Goal: Complete application form

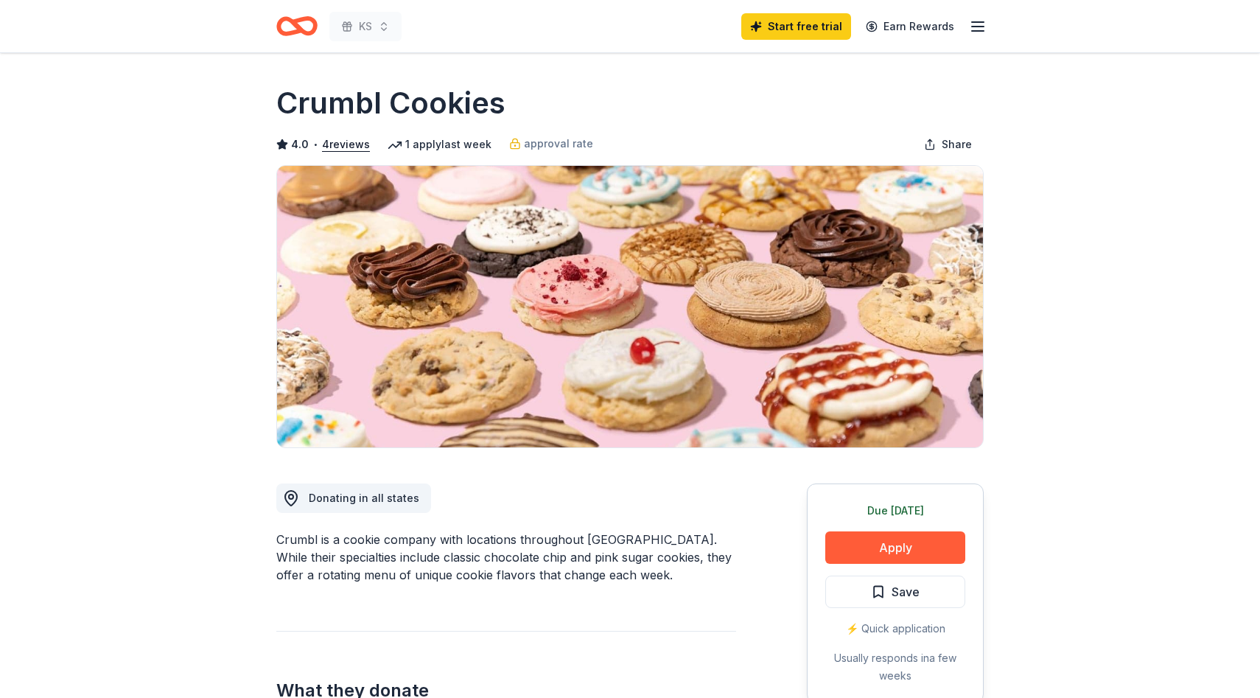
click at [979, 33] on icon "button" at bounding box center [978, 27] width 18 height 18
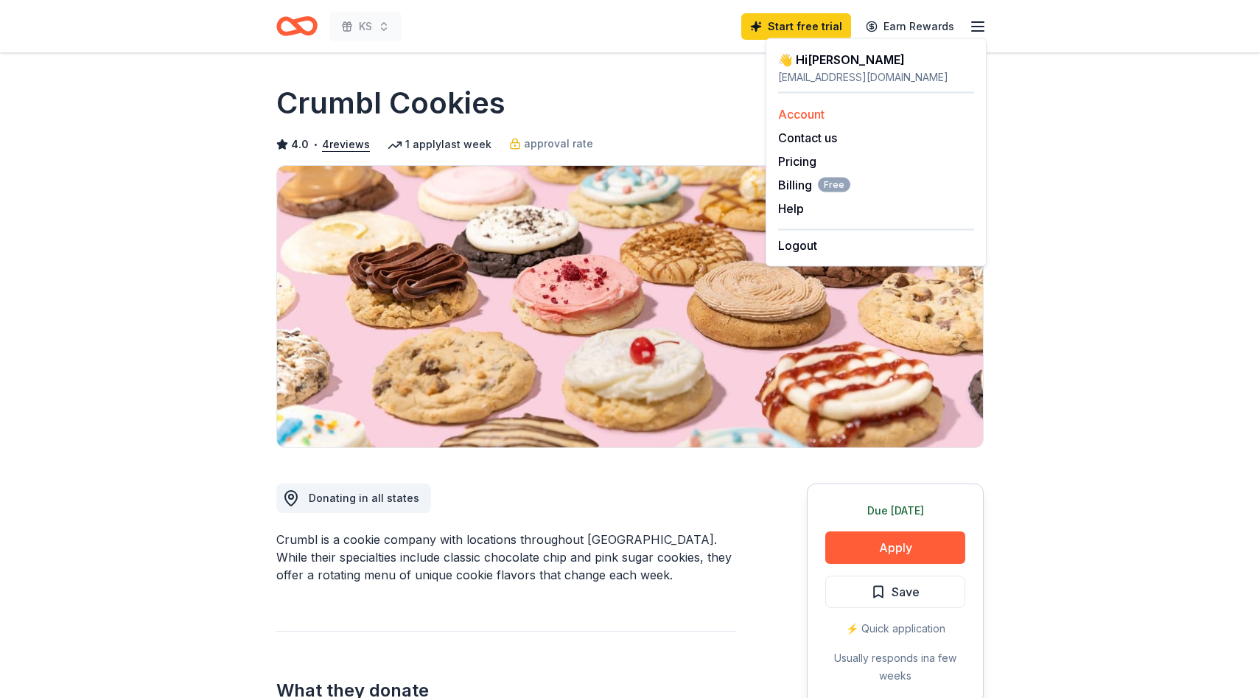
click at [816, 114] on link "Account" at bounding box center [801, 114] width 46 height 15
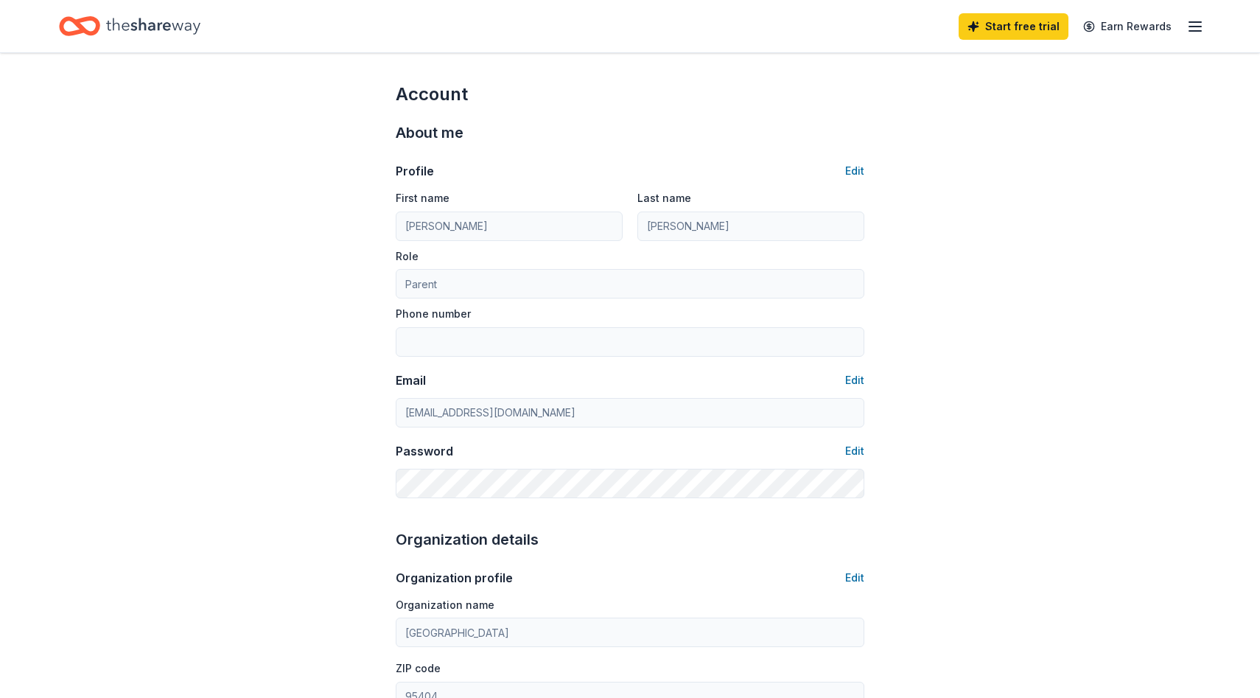
click at [97, 18] on icon "Home" at bounding box center [86, 25] width 23 height 15
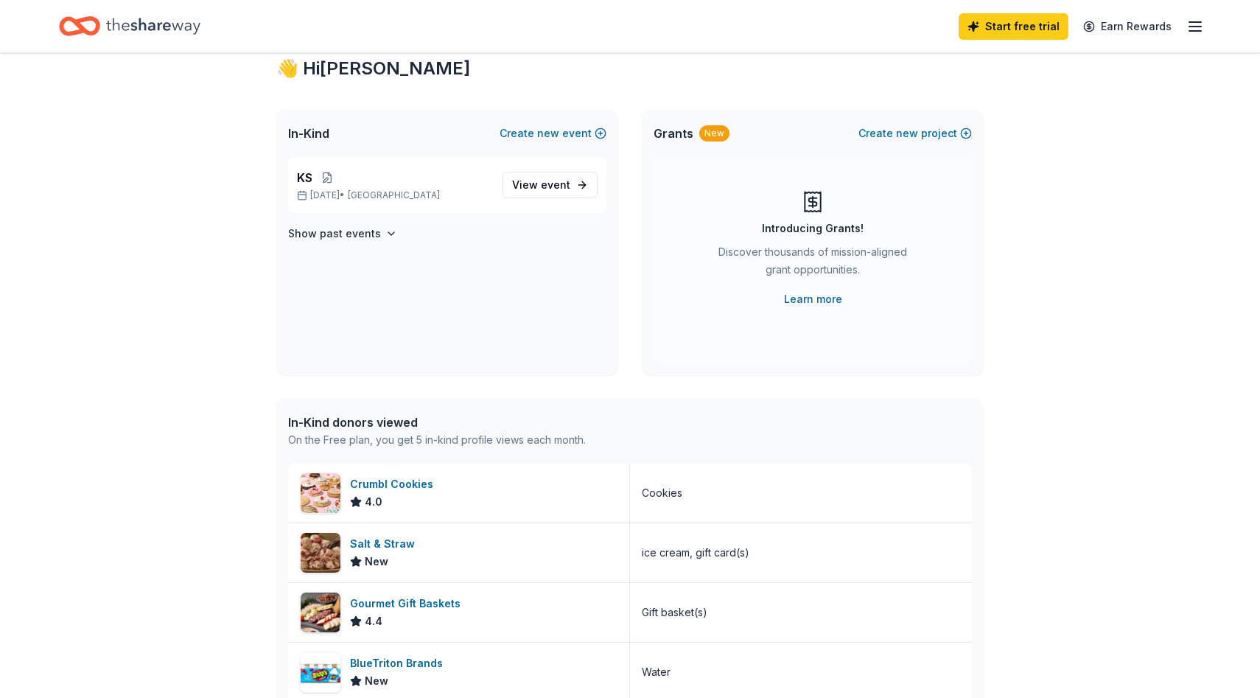
scroll to position [45, 0]
click at [554, 179] on span "event" at bounding box center [555, 183] width 29 height 13
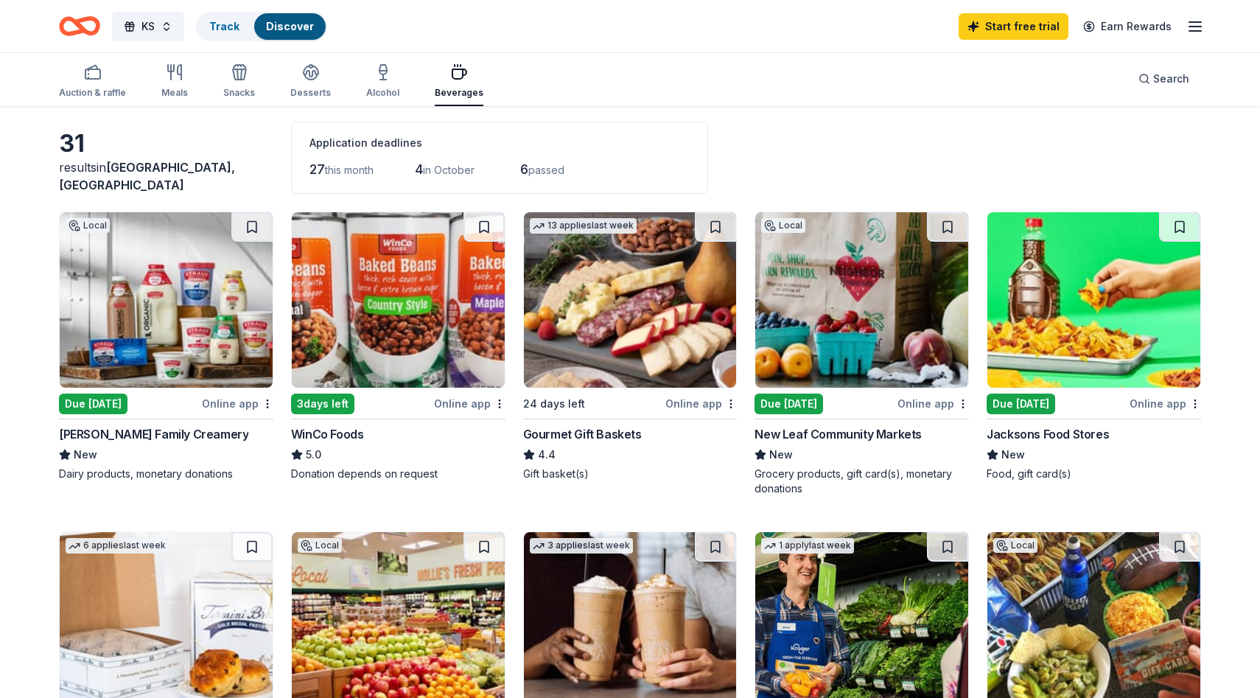
scroll to position [60, 0]
click at [149, 26] on span "KS" at bounding box center [147, 27] width 13 height 18
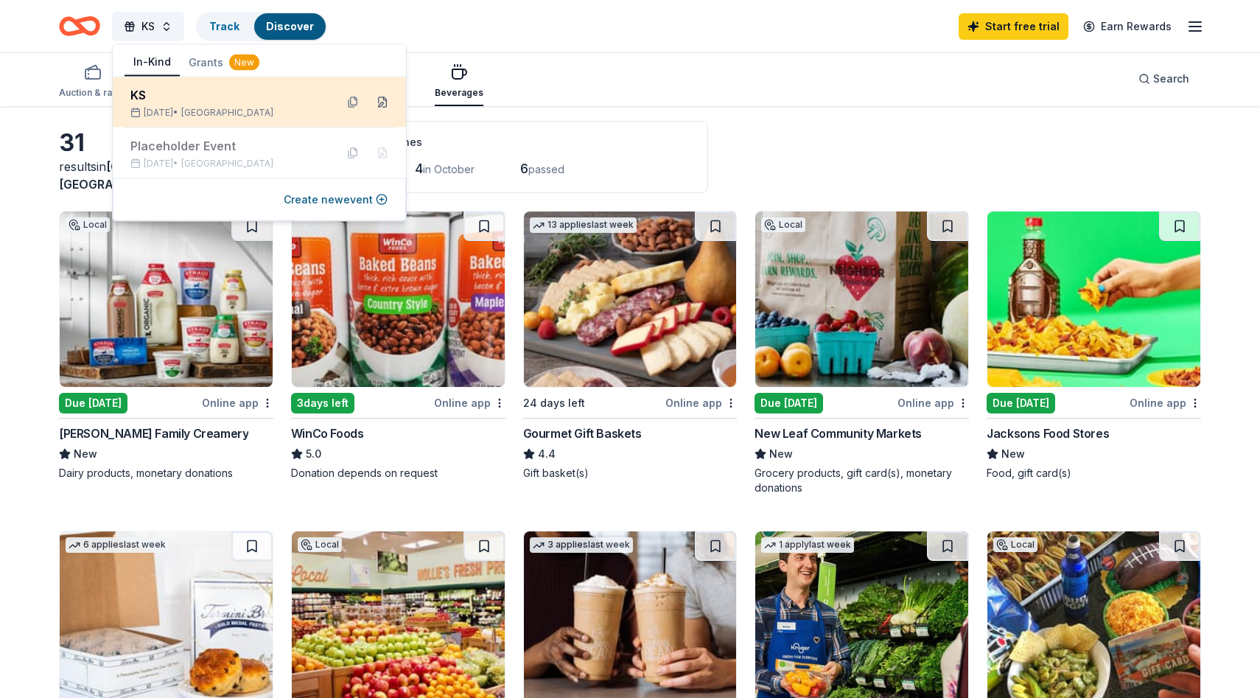
click at [386, 103] on button at bounding box center [383, 103] width 24 height 24
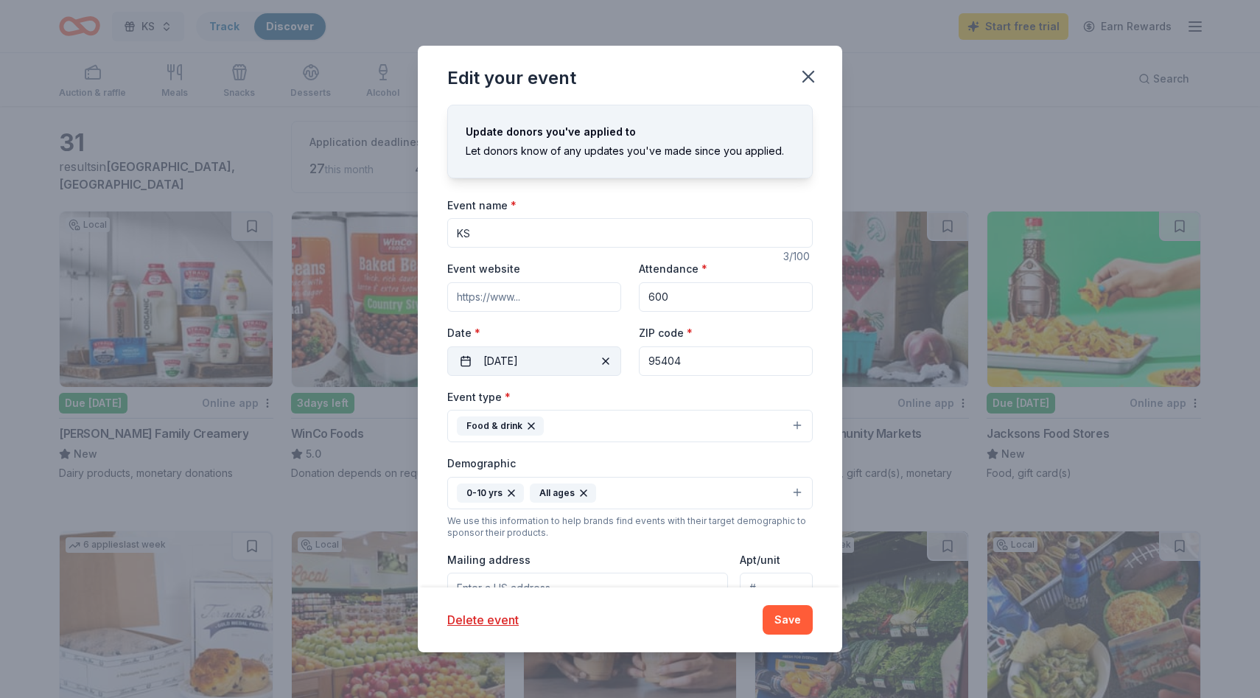
click at [556, 358] on button "10/17/2025" at bounding box center [534, 360] width 174 height 29
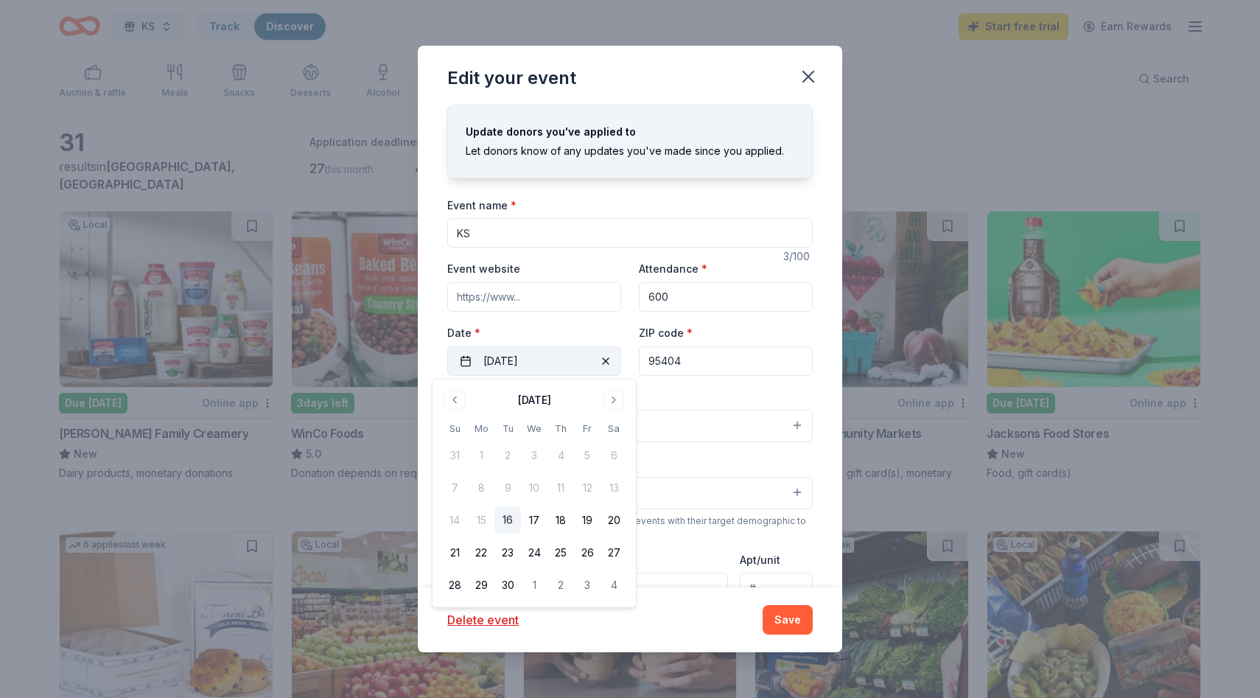
click at [556, 358] on button "10/17/2025" at bounding box center [534, 360] width 174 height 29
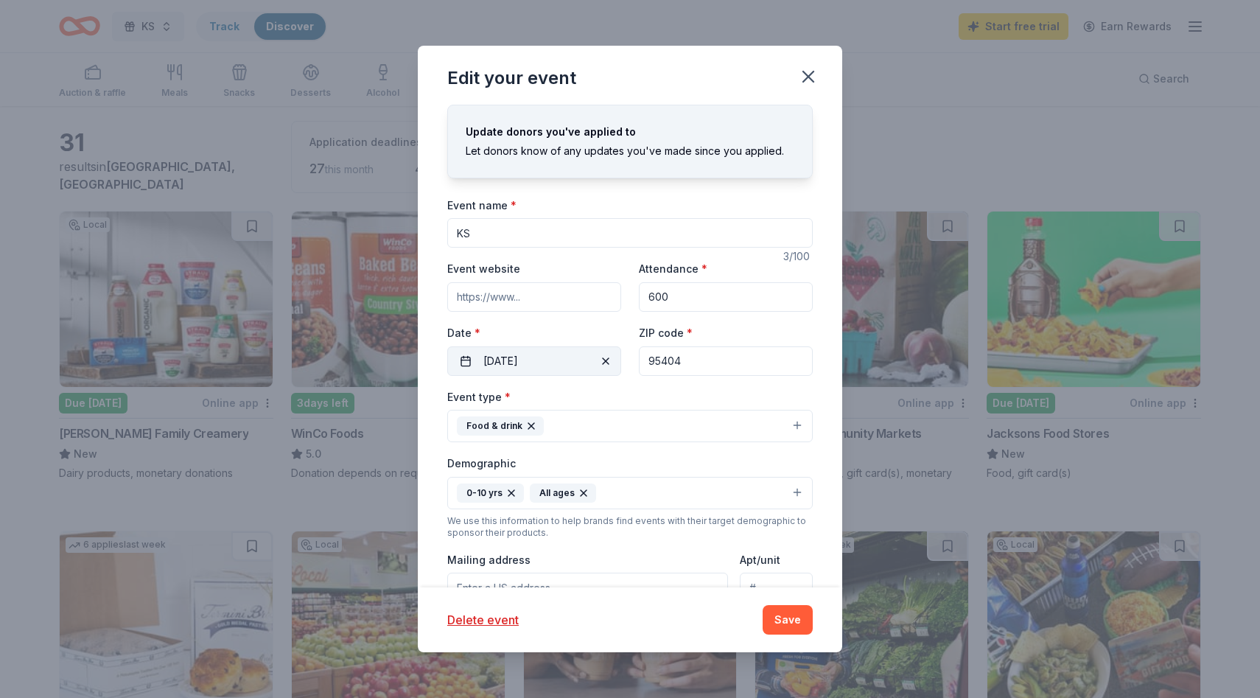
click at [556, 358] on button "10/17/2025" at bounding box center [534, 360] width 174 height 29
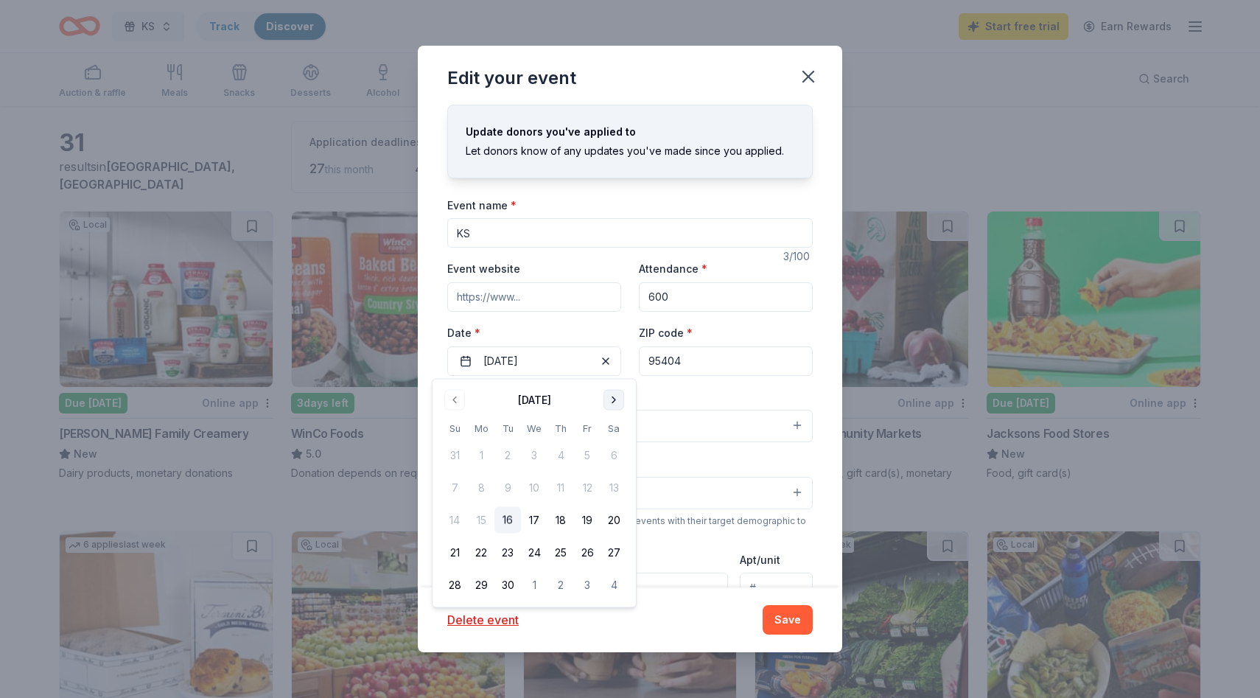
click at [621, 402] on button "Go to next month" at bounding box center [614, 400] width 21 height 21
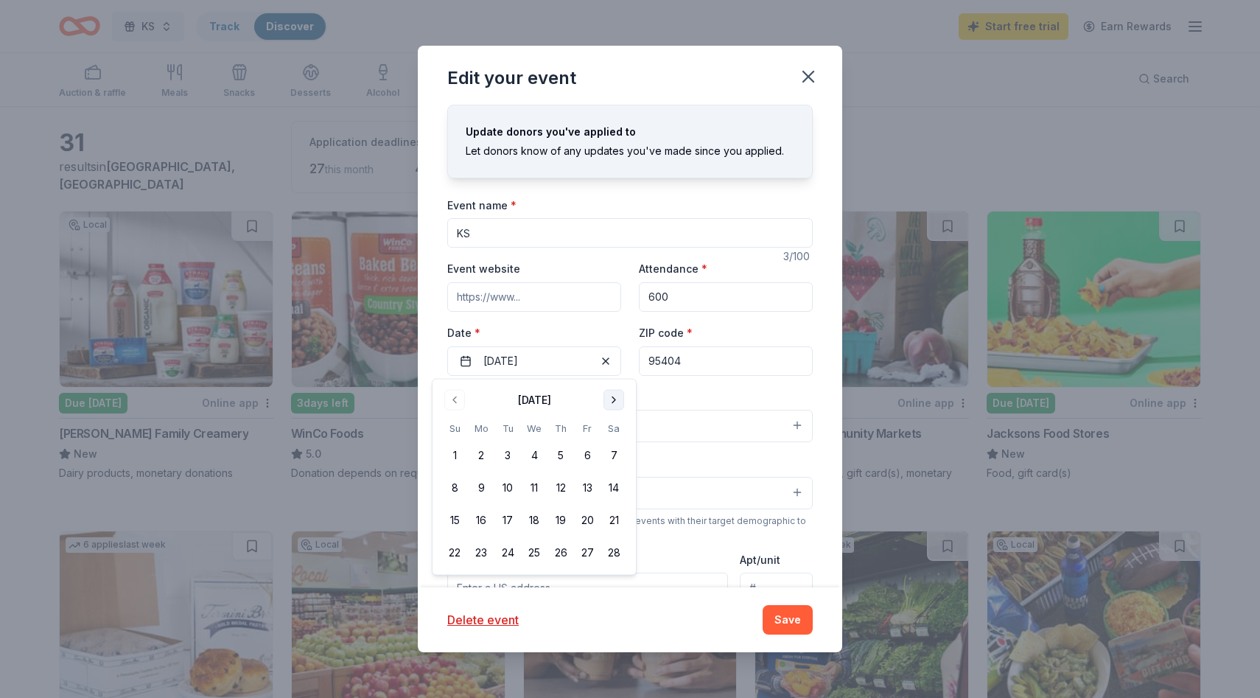
click at [620, 402] on button "Go to next month" at bounding box center [614, 400] width 21 height 21
click at [533, 581] on button "1" at bounding box center [534, 585] width 27 height 27
click at [803, 621] on button "Save" at bounding box center [788, 619] width 50 height 29
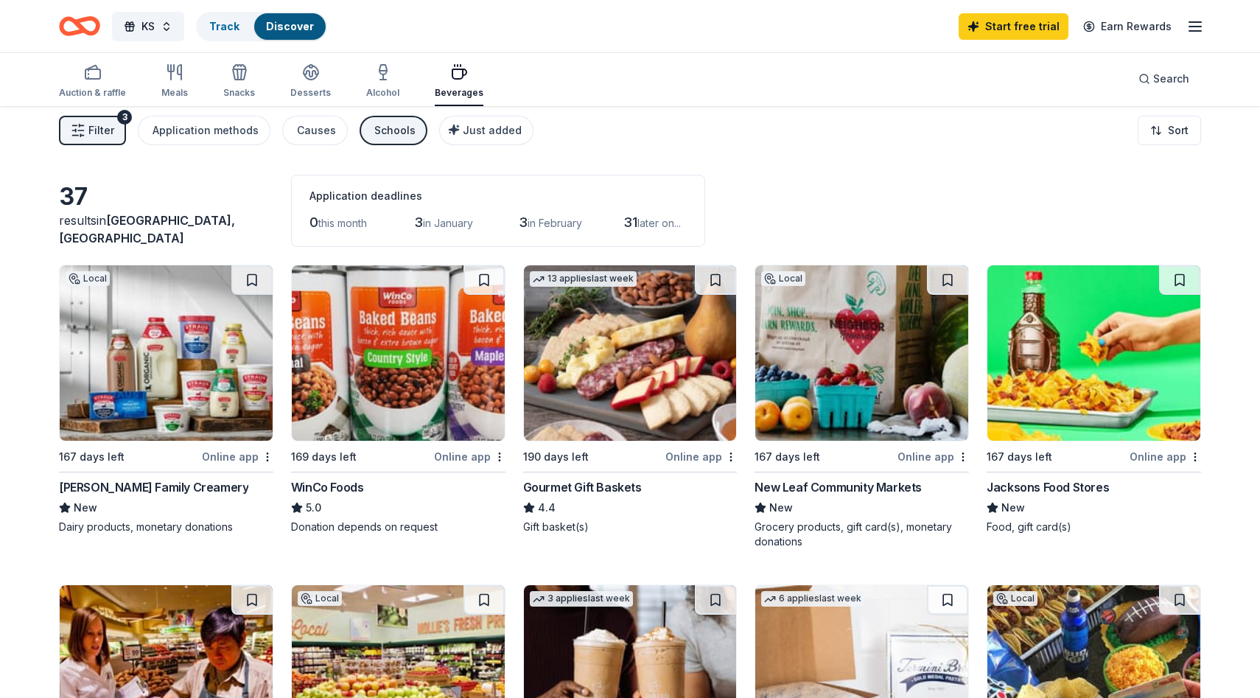
scroll to position [0, 0]
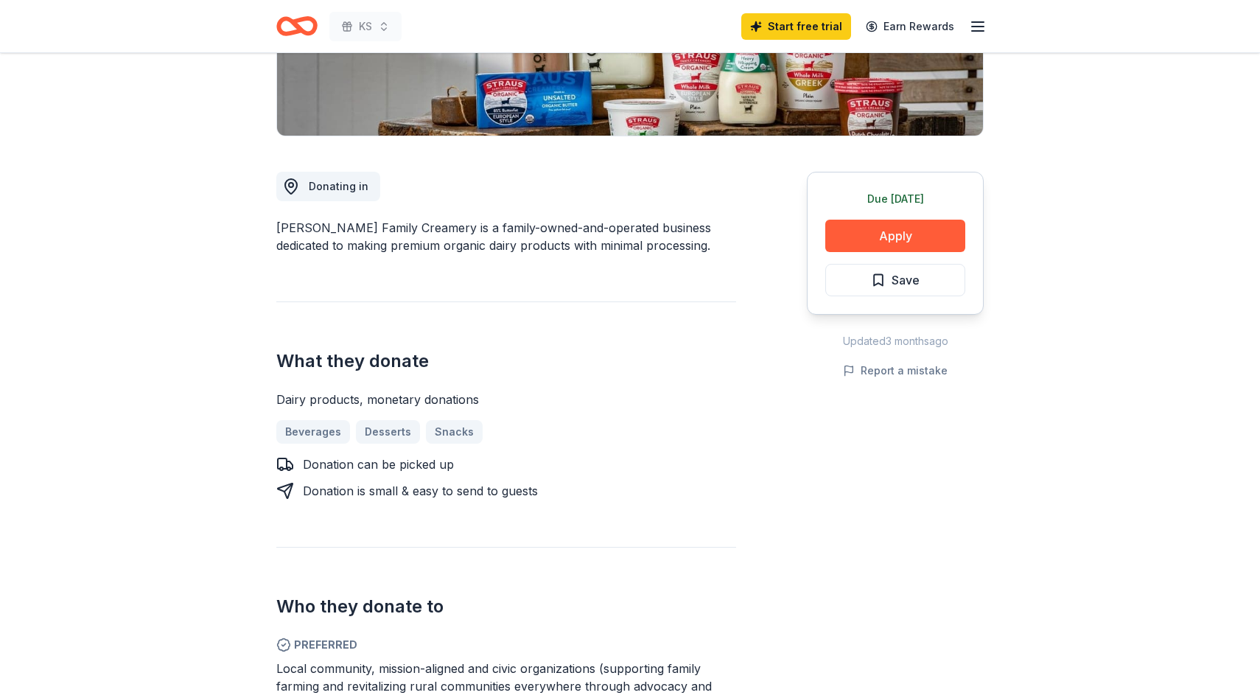
scroll to position [177, 0]
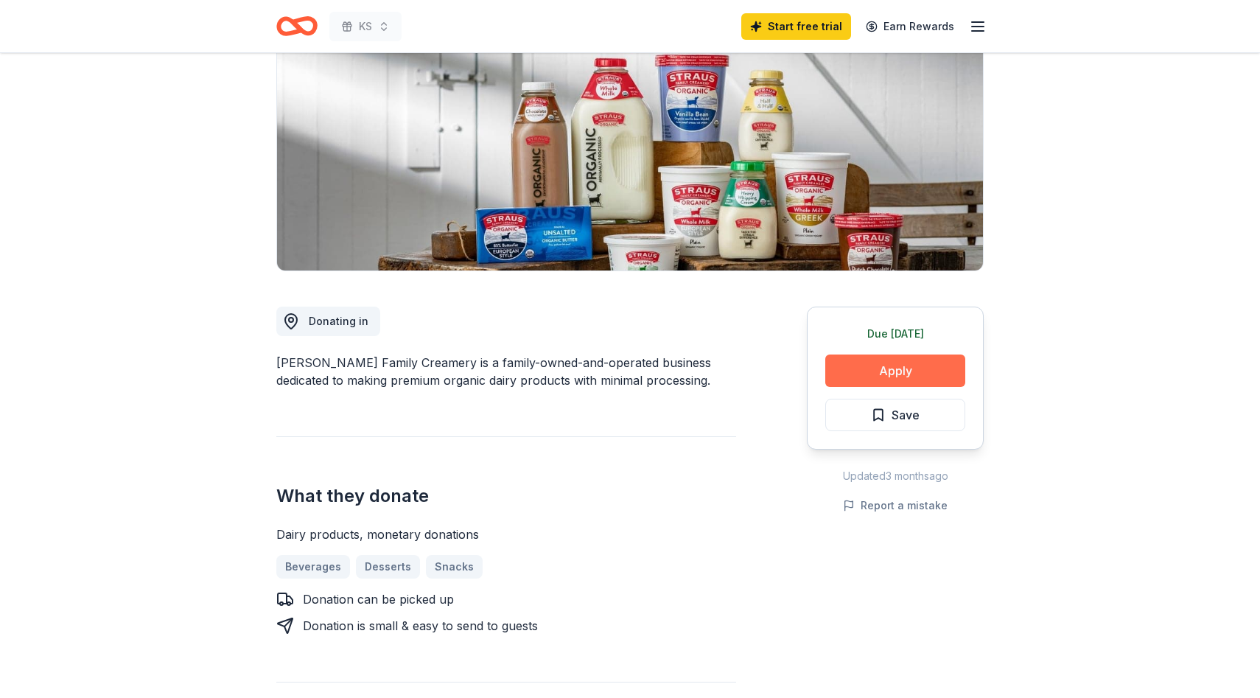
click at [875, 377] on button "Apply" at bounding box center [895, 370] width 140 height 32
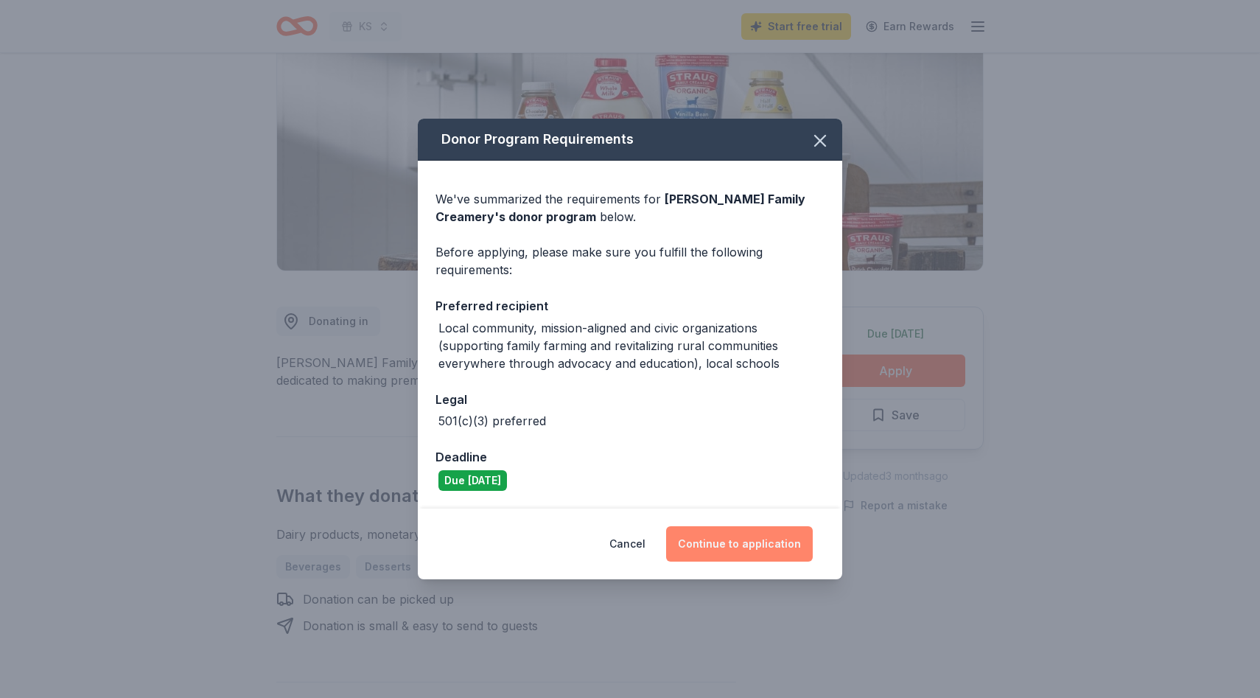
click at [747, 540] on button "Continue to application" at bounding box center [739, 543] width 147 height 35
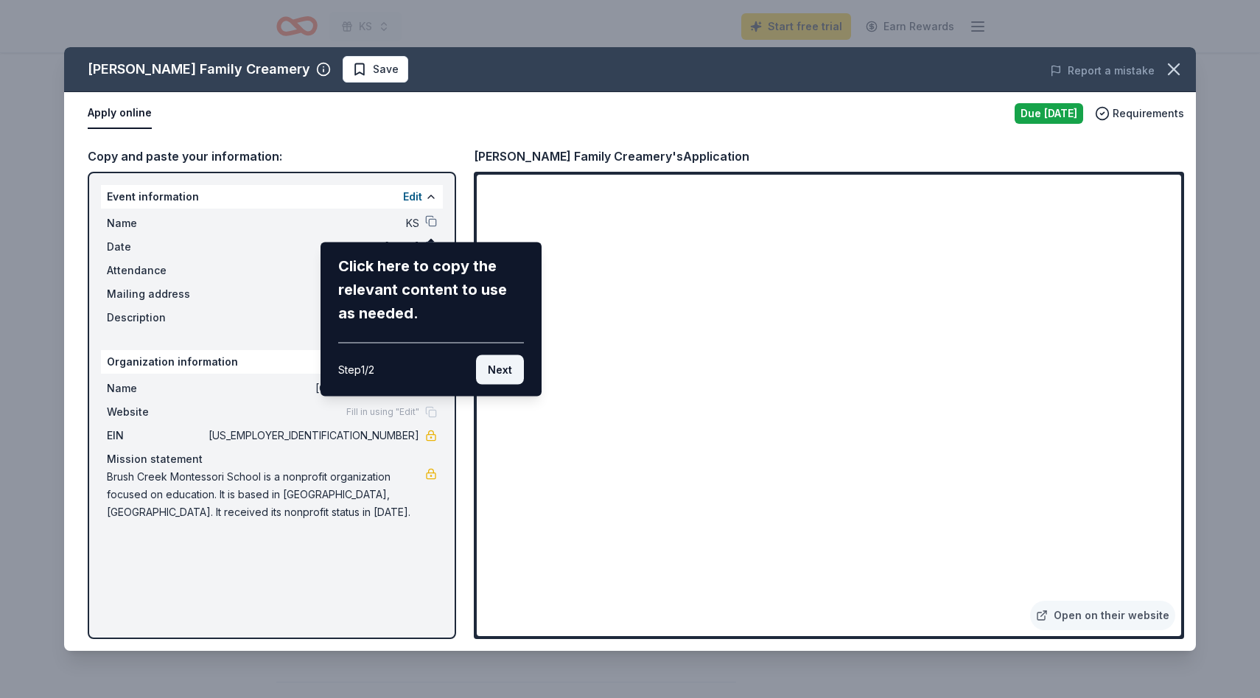
click at [497, 368] on button "Next" at bounding box center [500, 369] width 48 height 29
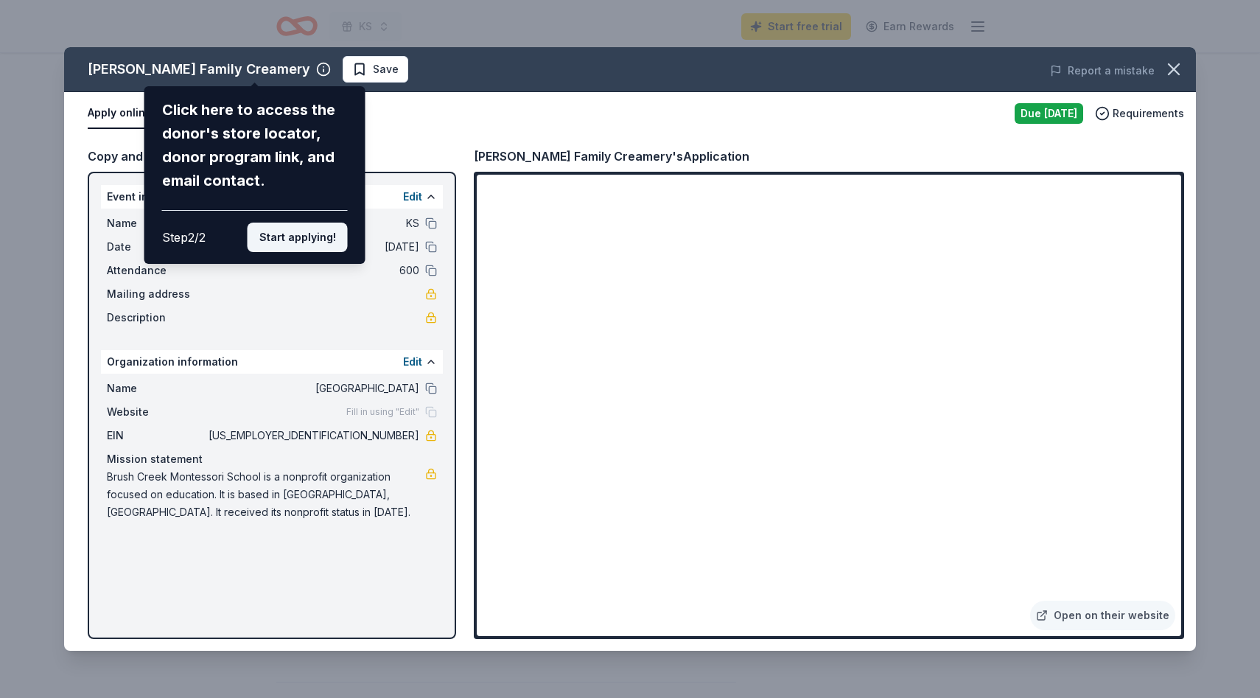
click at [307, 245] on button "Start applying!" at bounding box center [298, 237] width 100 height 29
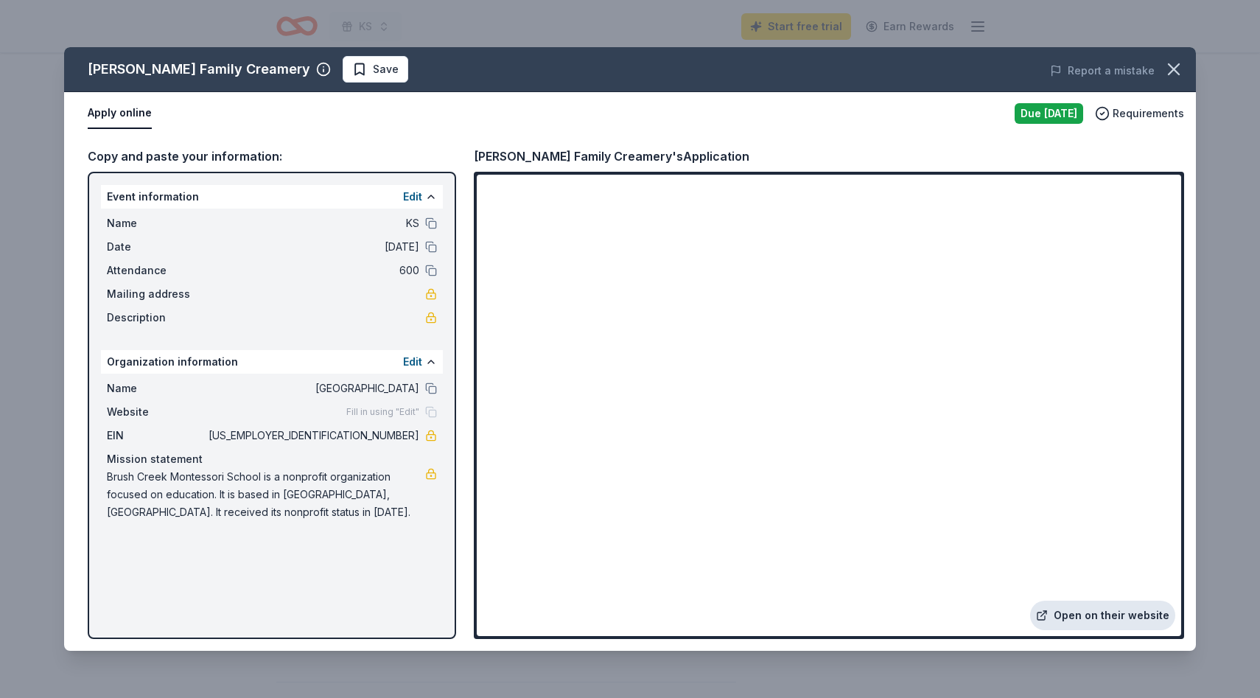
click at [1111, 612] on link "Open on their website" at bounding box center [1102, 615] width 145 height 29
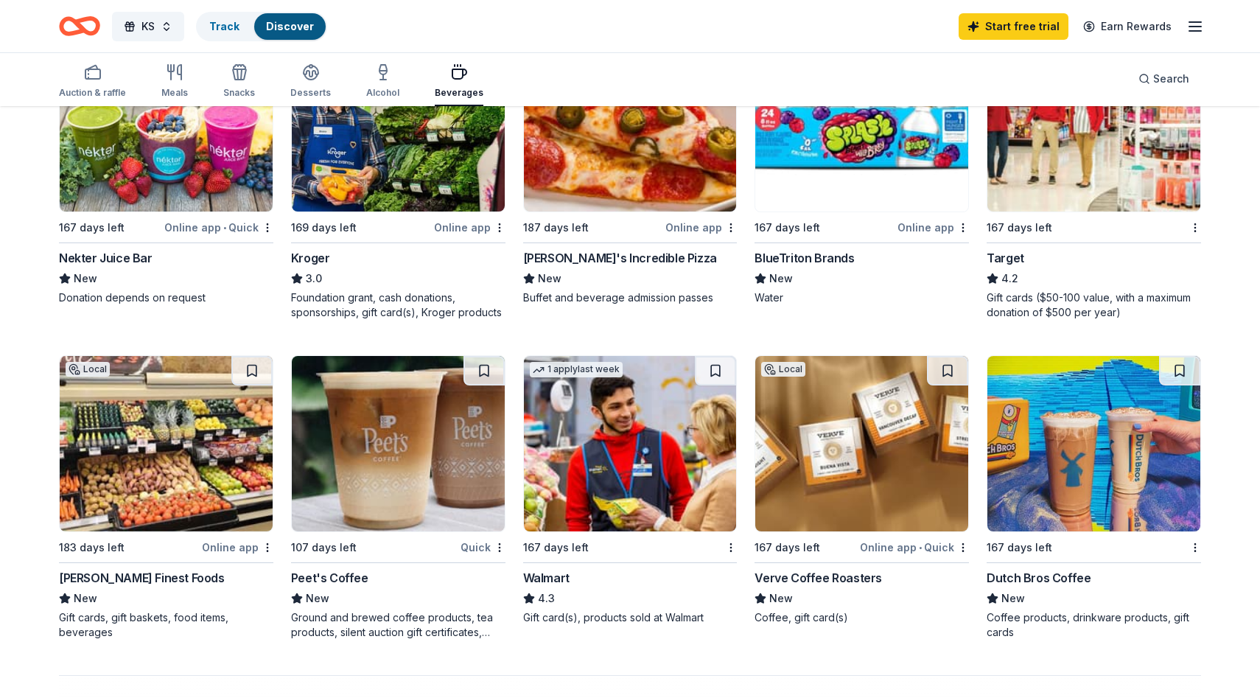
scroll to position [847, 0]
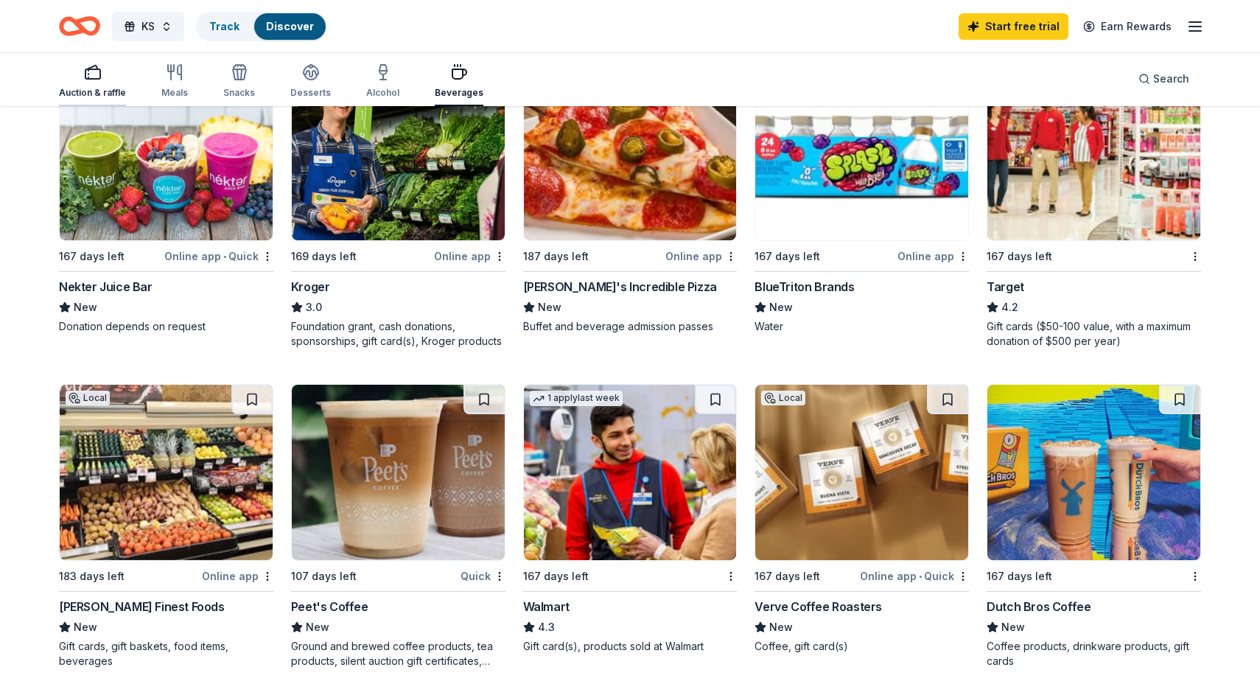
click at [88, 96] on div "Auction & raffle" at bounding box center [92, 93] width 67 height 12
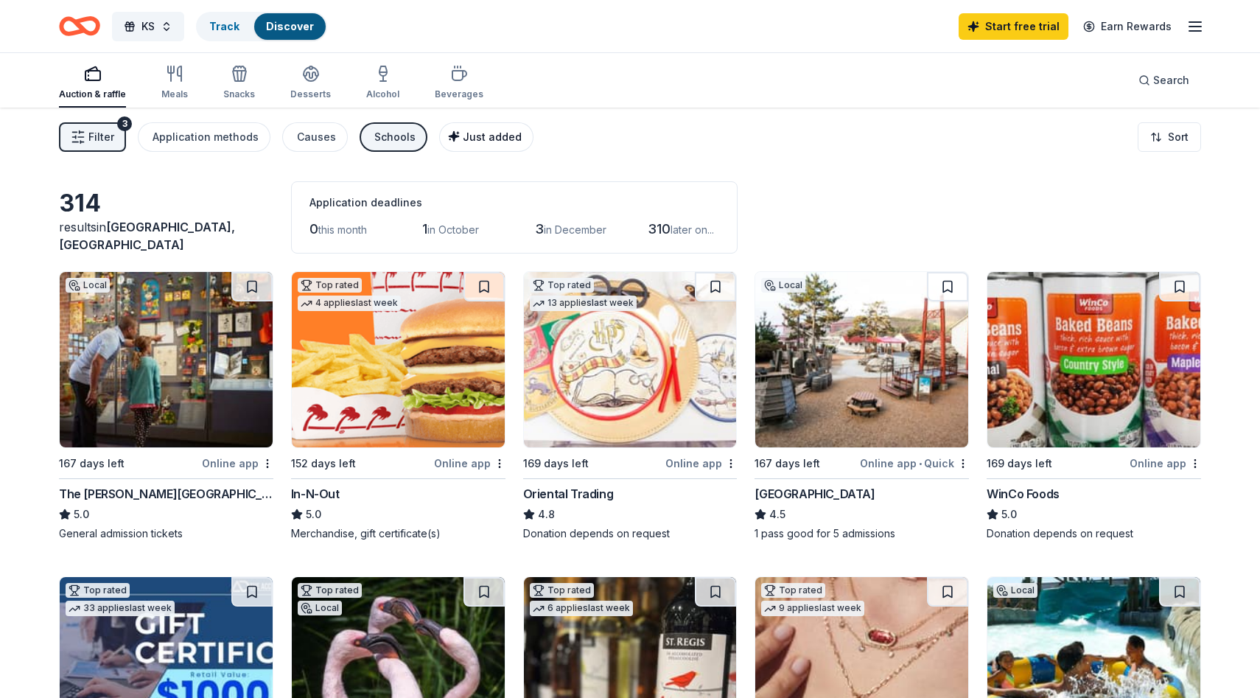
click at [489, 141] on span "Just added" at bounding box center [492, 136] width 59 height 13
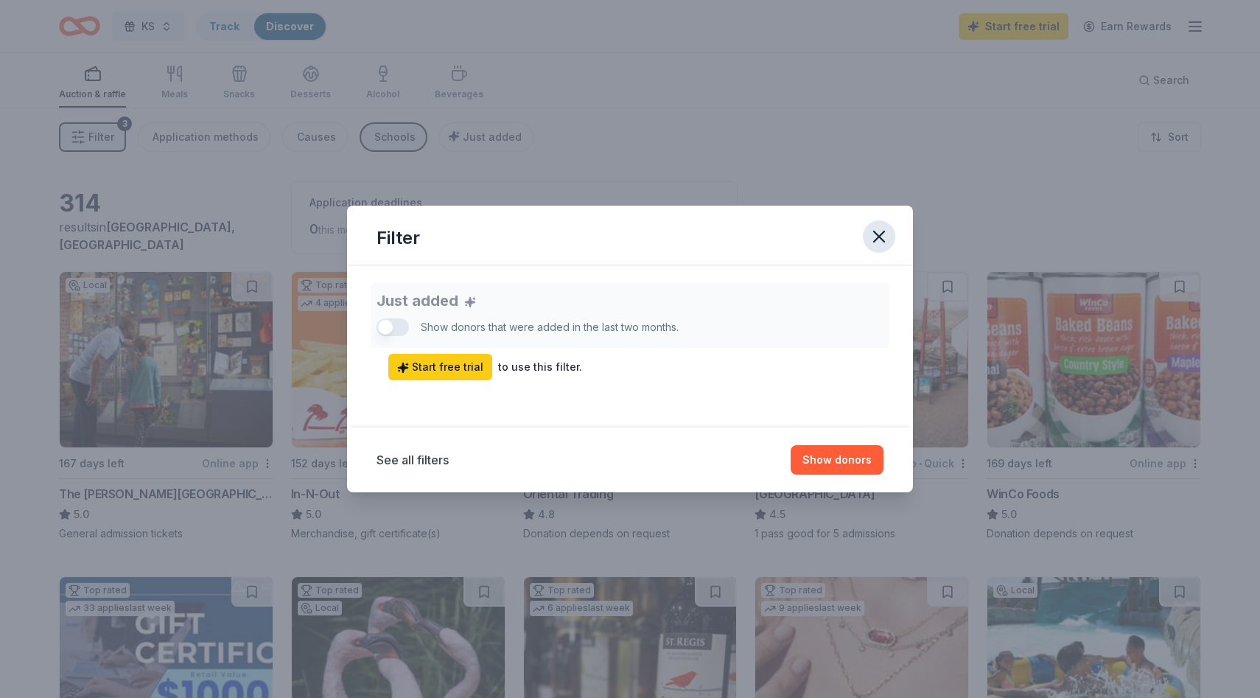
click at [889, 240] on icon "button" at bounding box center [879, 236] width 21 height 21
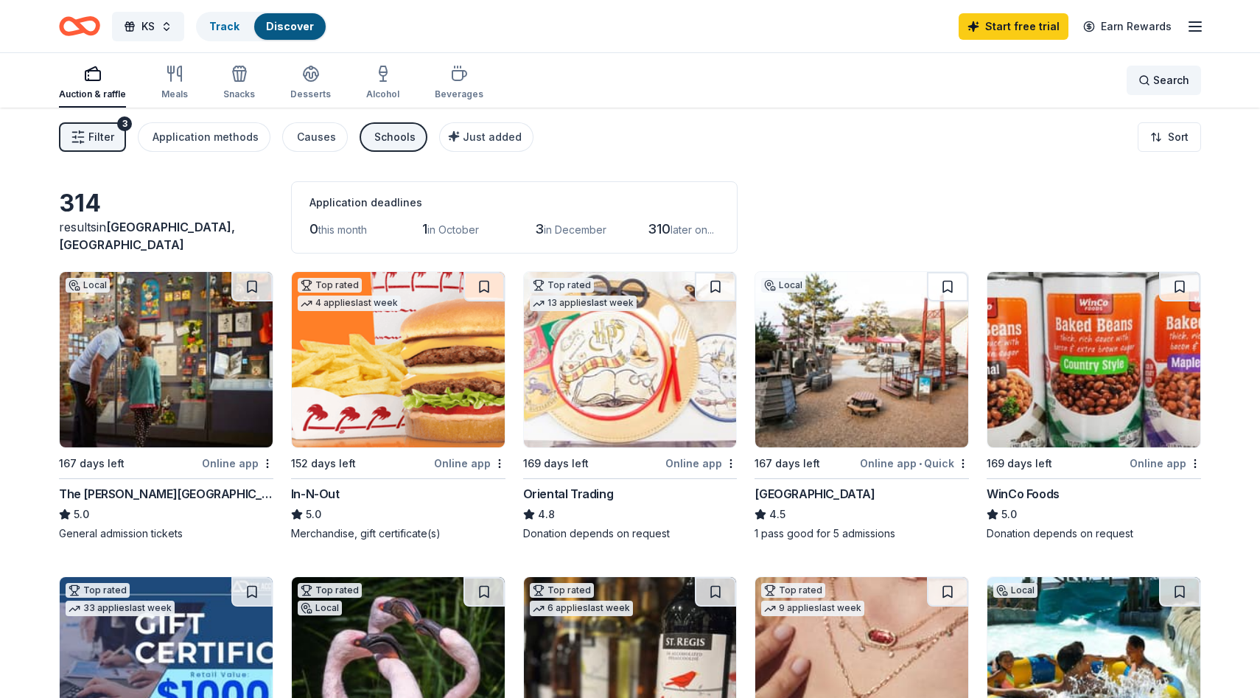
click at [1163, 82] on span "Search" at bounding box center [1171, 80] width 36 height 18
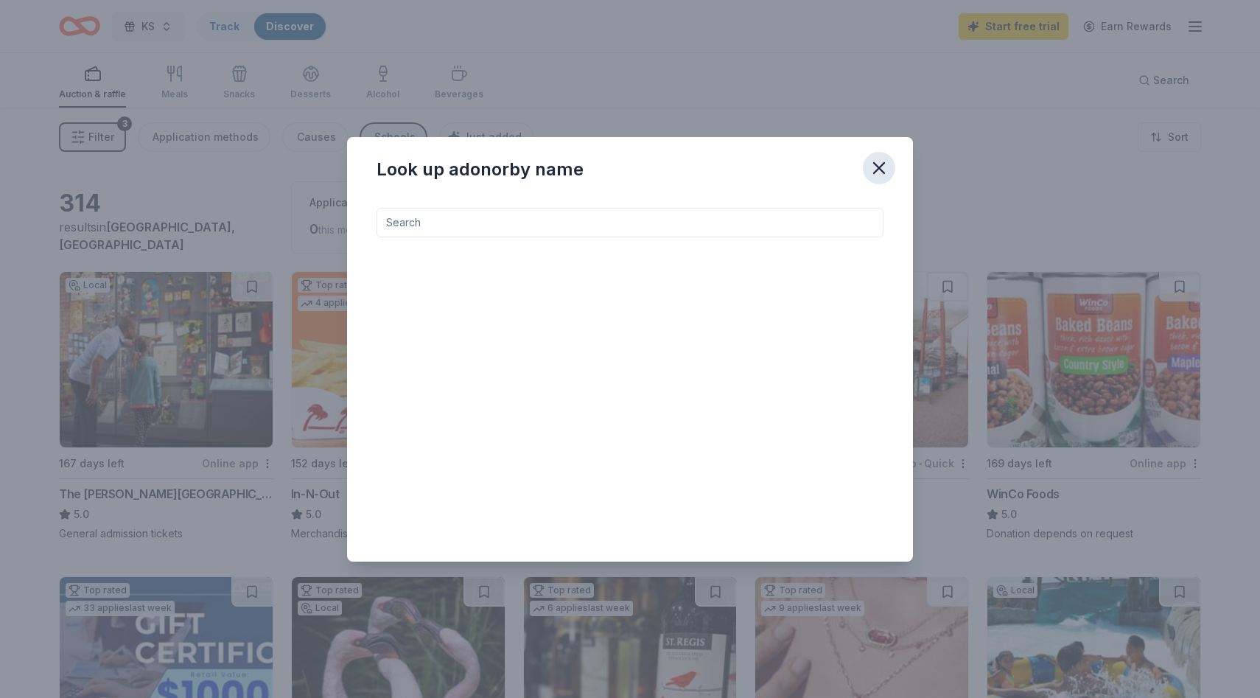
click at [875, 169] on icon "button" at bounding box center [879, 168] width 21 height 21
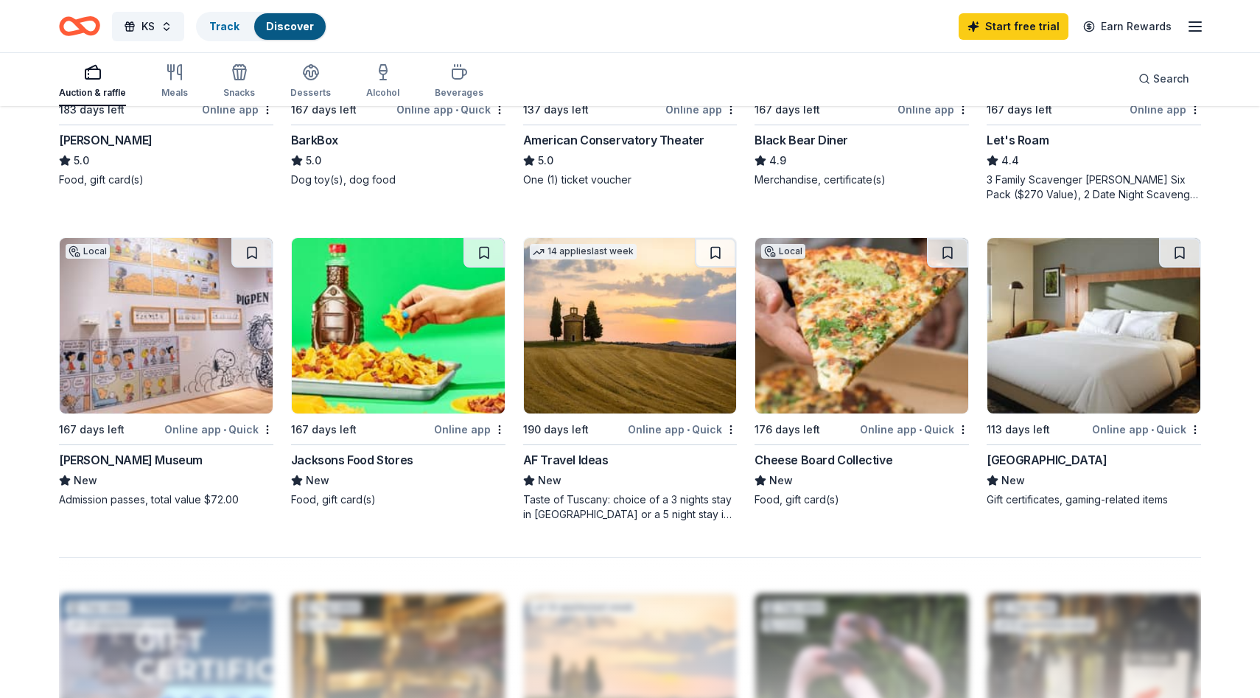
scroll to position [979, 0]
